Goal: Browse casually: Explore the website without a specific task or goal

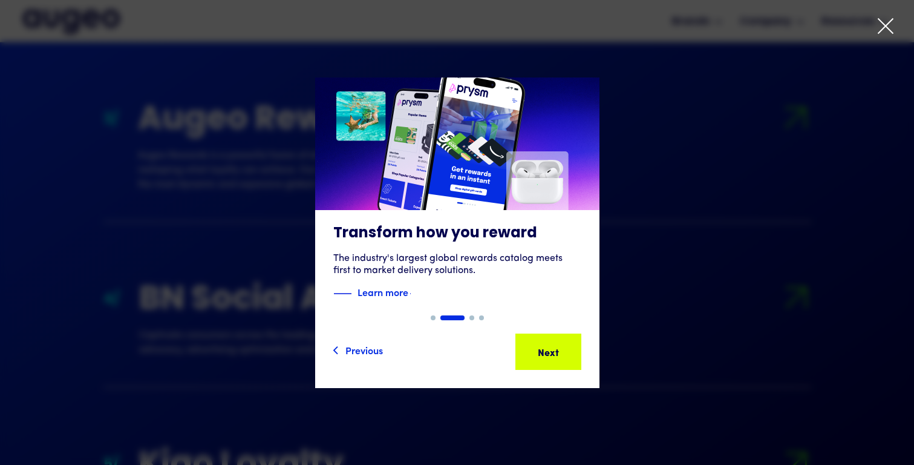
scroll to position [1442, 0]
